Goal: Task Accomplishment & Management: Manage account settings

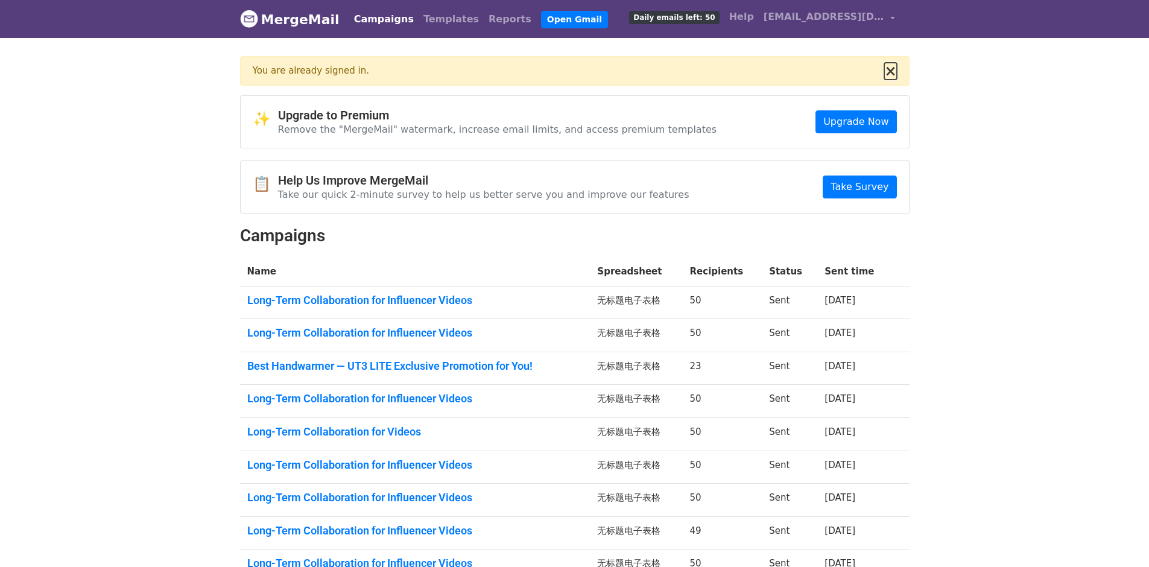
click at [891, 69] on button "×" at bounding box center [890, 71] width 12 height 14
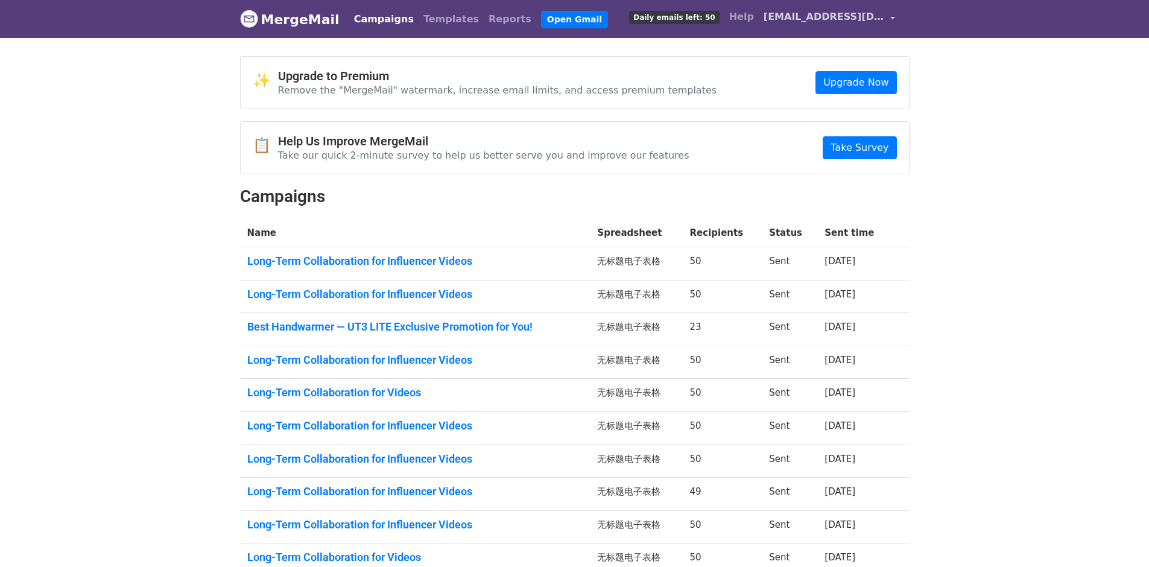
click at [823, 13] on span "[EMAIL_ADDRESS][DOMAIN_NAME]" at bounding box center [824, 17] width 121 height 14
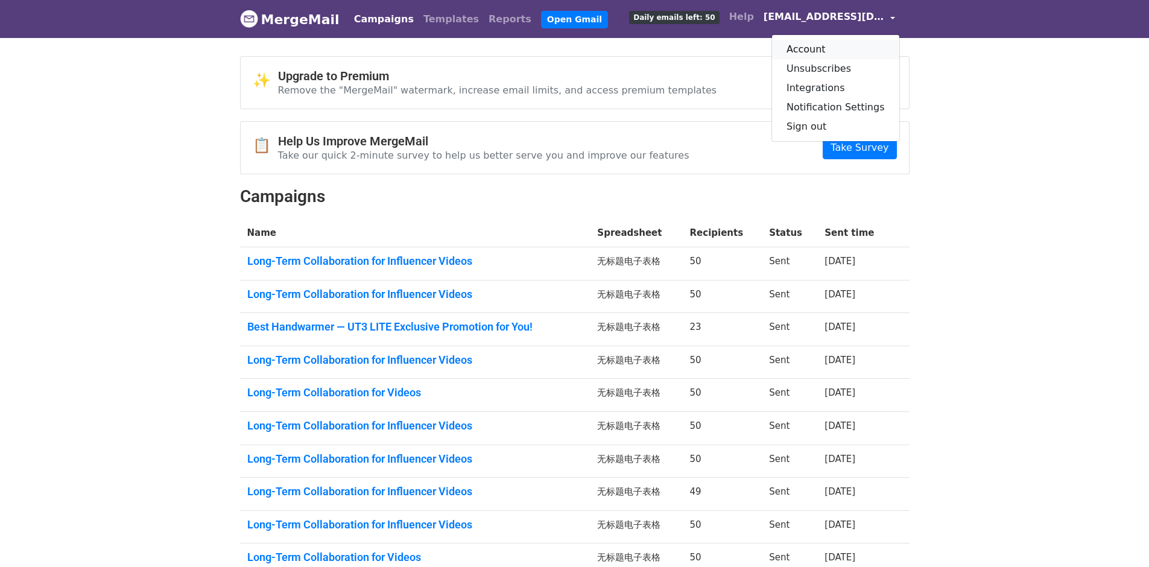
click at [836, 45] on link "Account" at bounding box center [835, 49] width 127 height 19
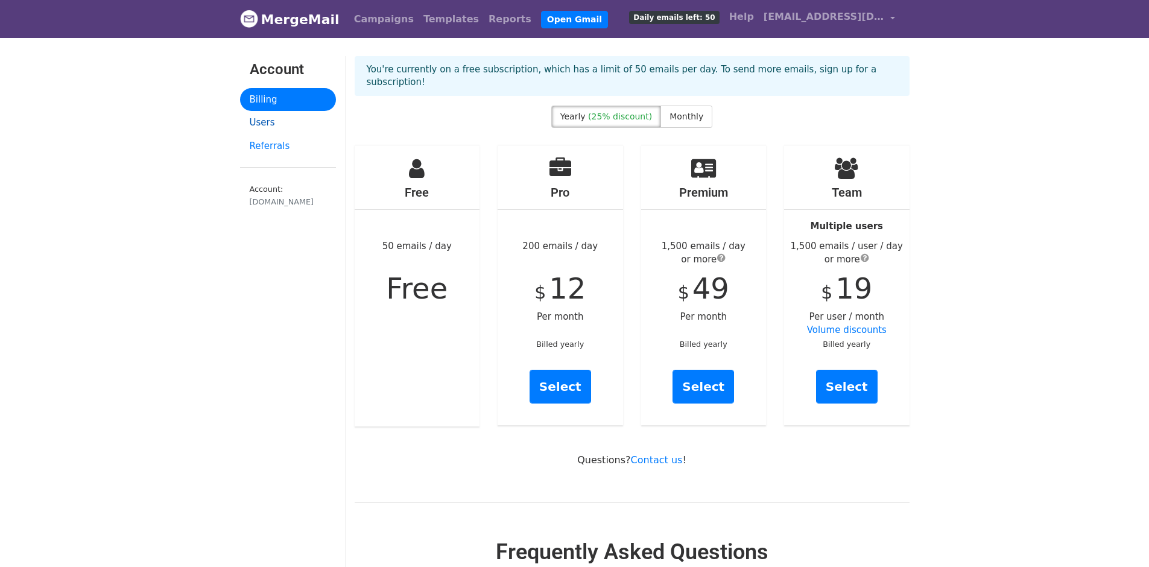
click at [291, 119] on link "Users" at bounding box center [288, 123] width 96 height 24
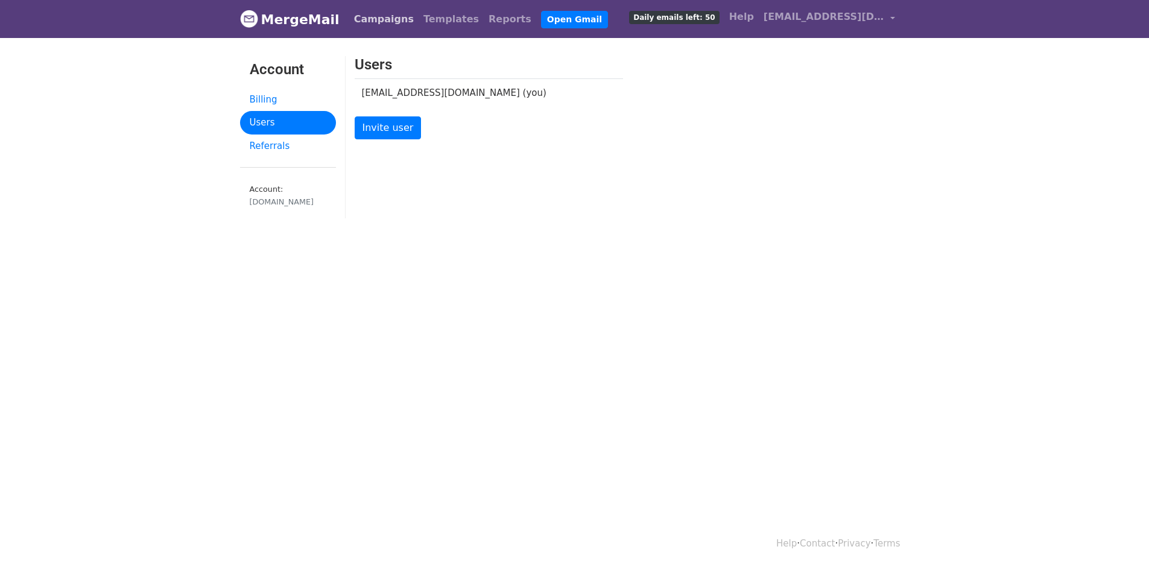
click at [355, 11] on link "Campaigns" at bounding box center [383, 19] width 69 height 24
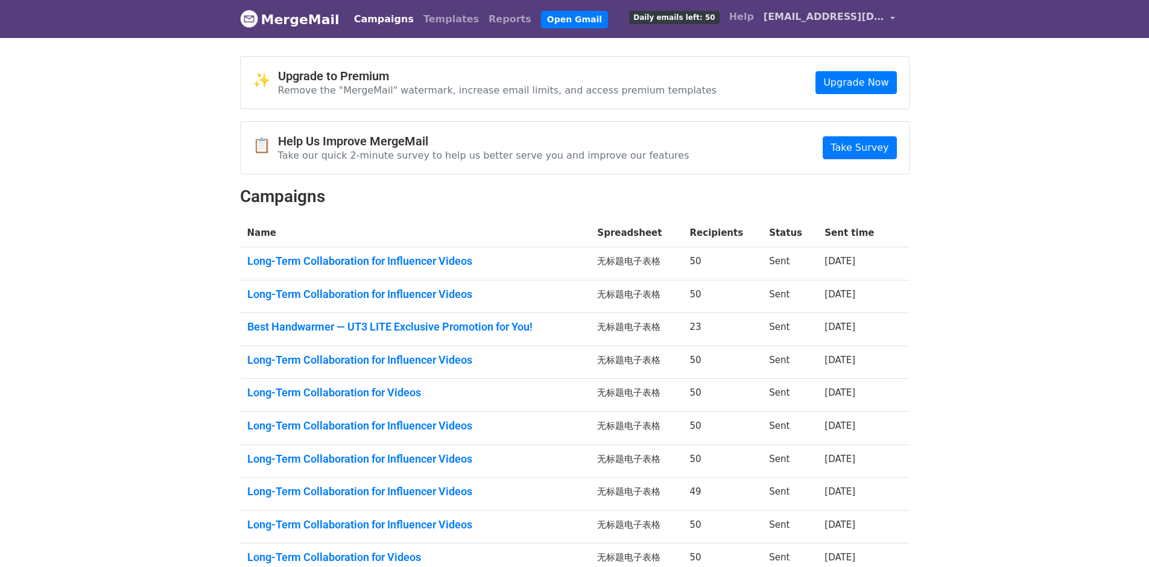
click at [840, 15] on span "[EMAIL_ADDRESS][DOMAIN_NAME]" at bounding box center [824, 17] width 121 height 14
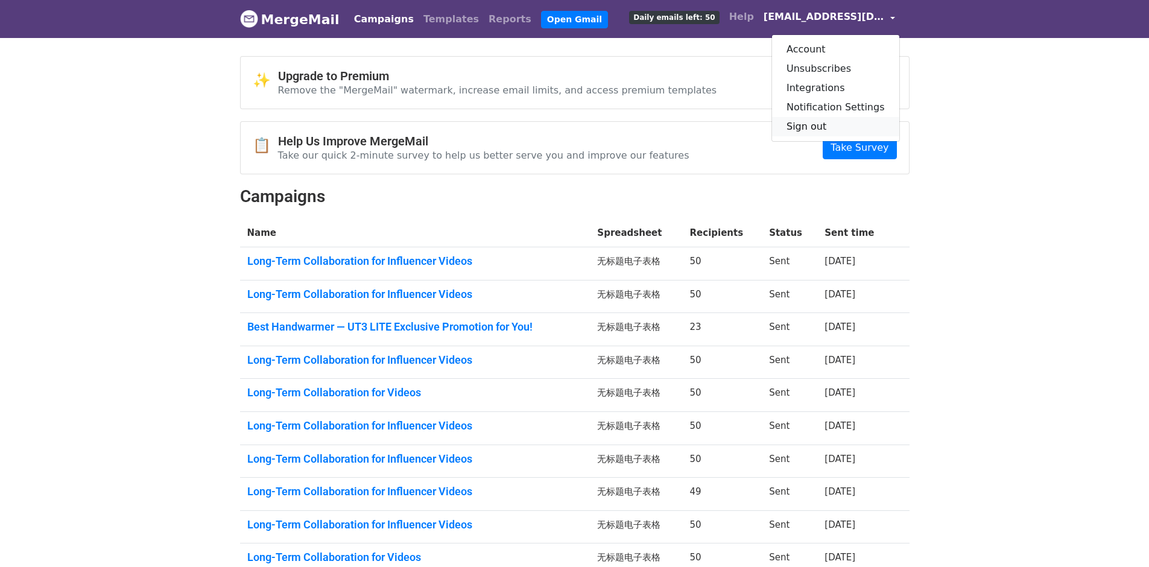
click at [834, 123] on link "Sign out" at bounding box center [835, 126] width 127 height 19
